Goal: Communication & Community: Answer question/provide support

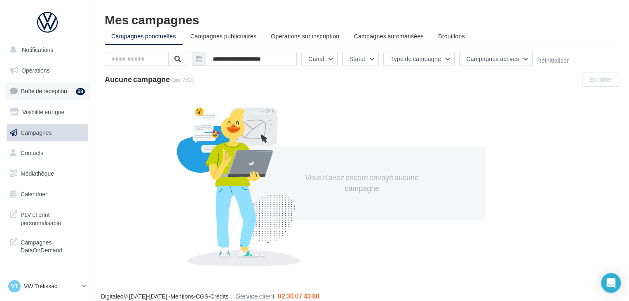
click at [59, 94] on link "Boîte de réception 59" at bounding box center [47, 91] width 85 height 18
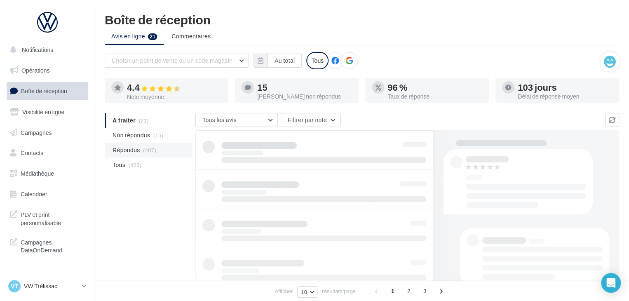
click at [154, 153] on li "Répondus (407)" at bounding box center [148, 150] width 87 height 15
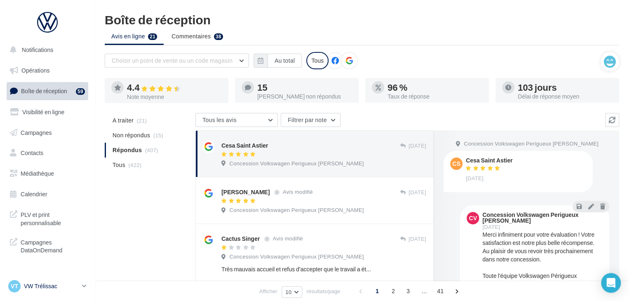
click at [84, 292] on link "VT VW Trélissac vw-lasa-24750" at bounding box center [48, 286] width 82 height 16
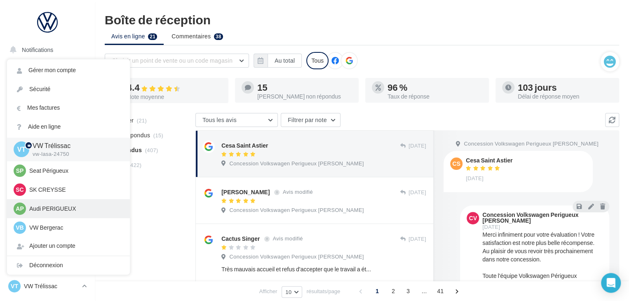
click at [57, 208] on p "Audi PERIGUEUX" at bounding box center [74, 208] width 91 height 8
